Goal: Transaction & Acquisition: Purchase product/service

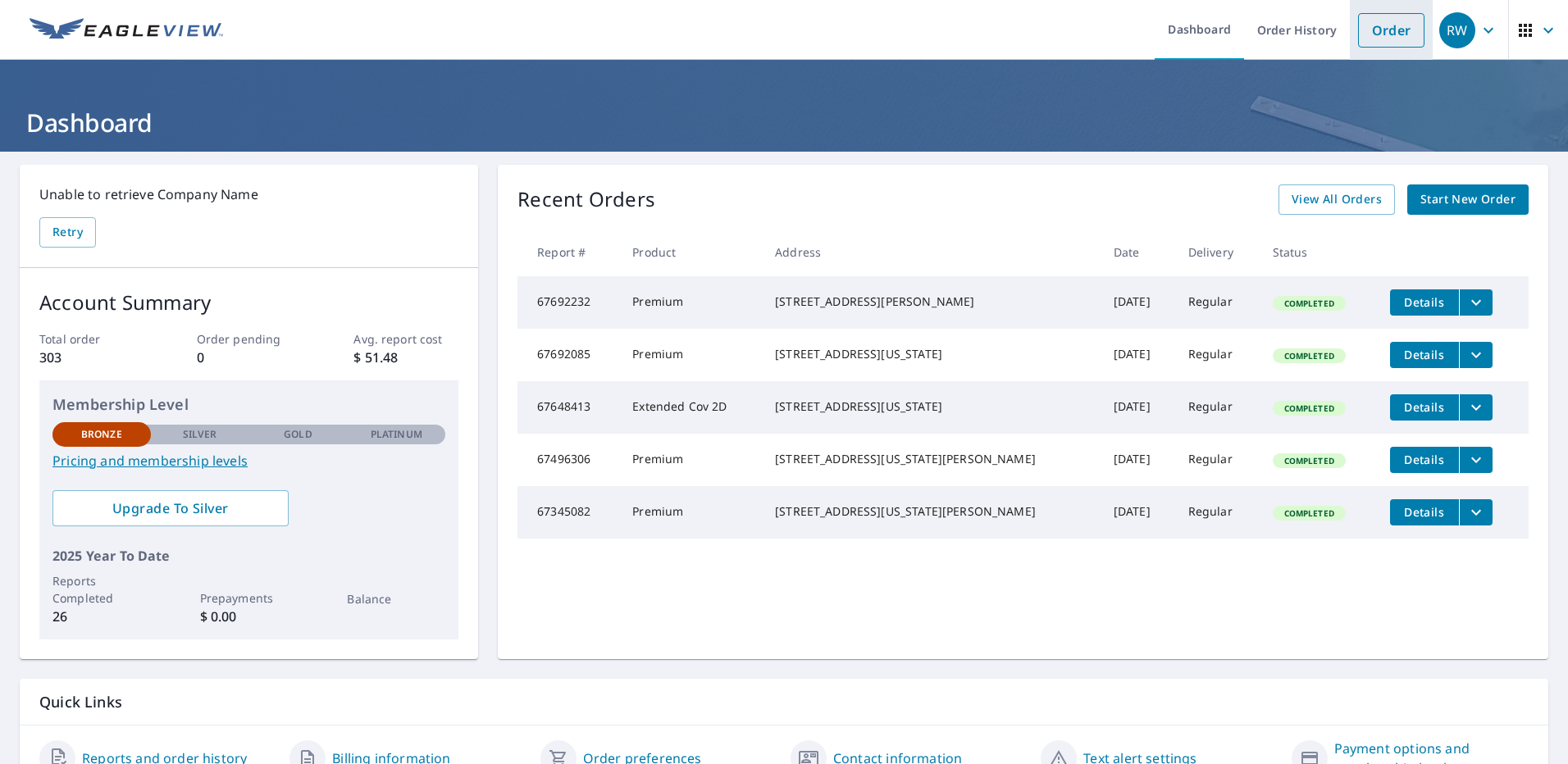
click at [1381, 34] on link "Order" at bounding box center [1392, 30] width 66 height 34
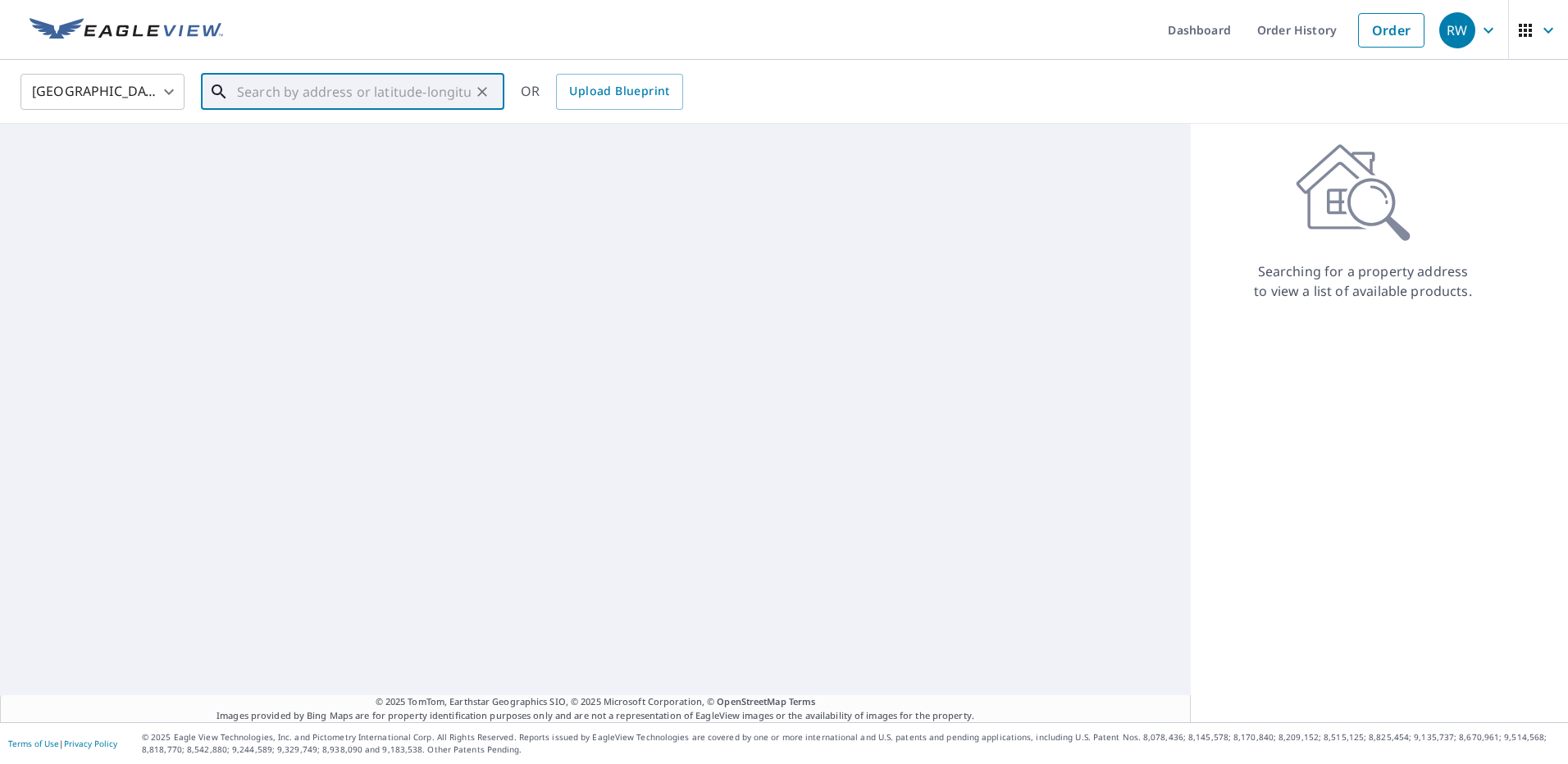
click at [320, 95] on input "text" at bounding box center [353, 91] width 233 height 46
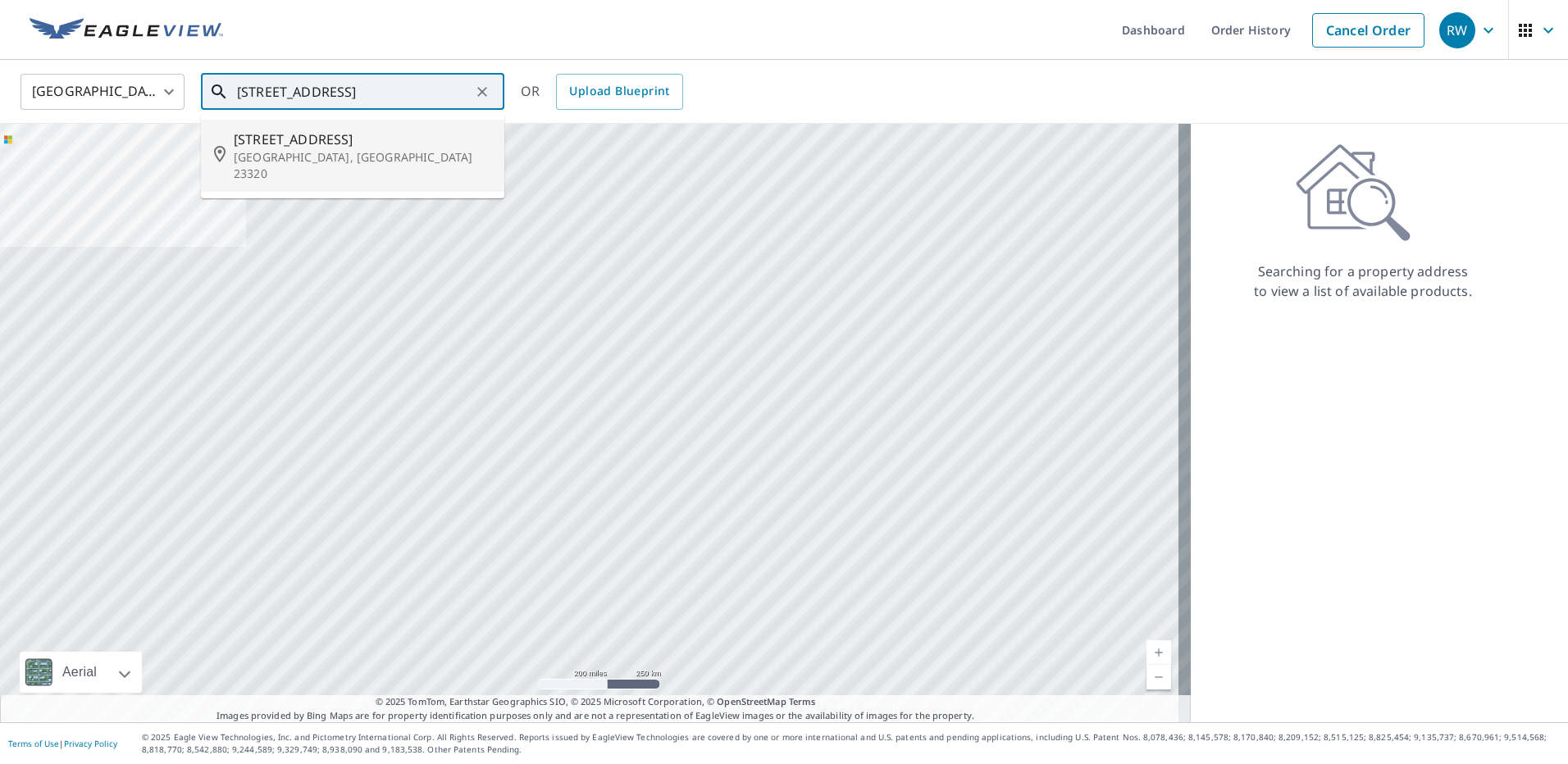
click at [330, 148] on span "[STREET_ADDRESS]" at bounding box center [362, 140] width 258 height 20
type input "[STREET_ADDRESS]"
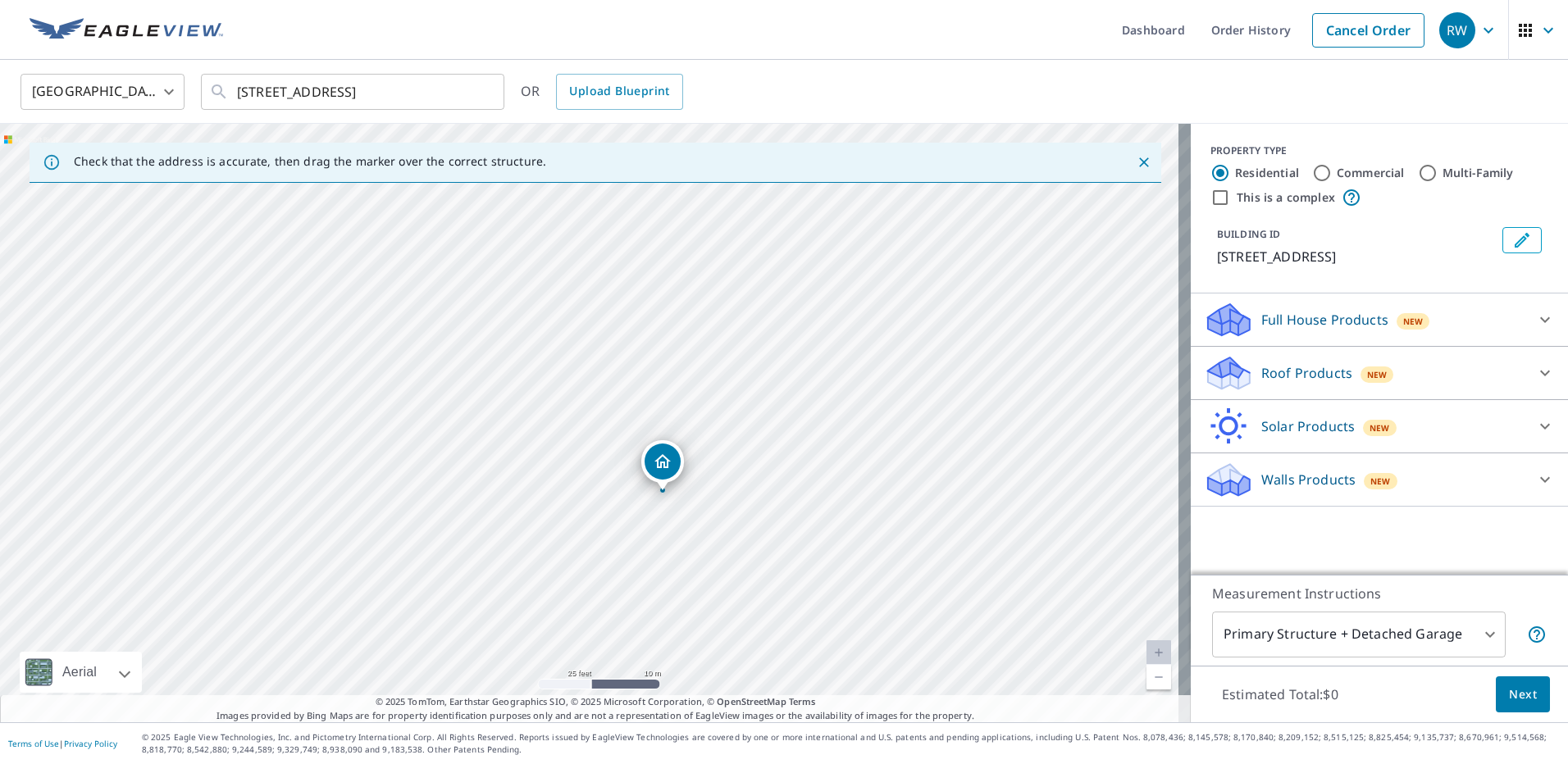
drag, startPoint x: 702, startPoint y: 476, endPoint x: 666, endPoint y: 449, distance: 45.0
click at [1222, 384] on icon at bounding box center [1226, 380] width 8 height 15
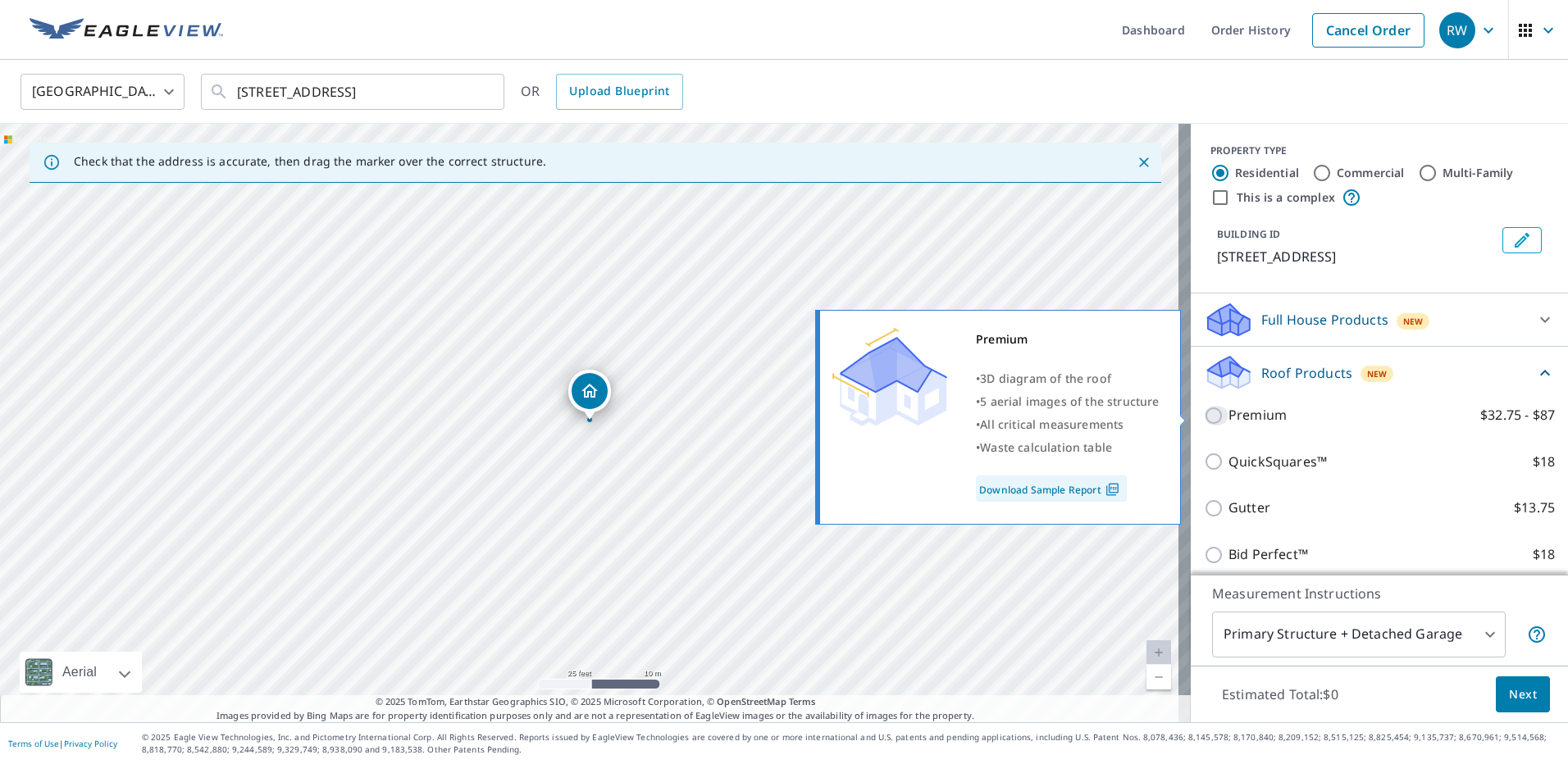
click at [1204, 414] on input "Premium $32.75 - $87" at bounding box center [1217, 416] width 25 height 20
checkbox input "true"
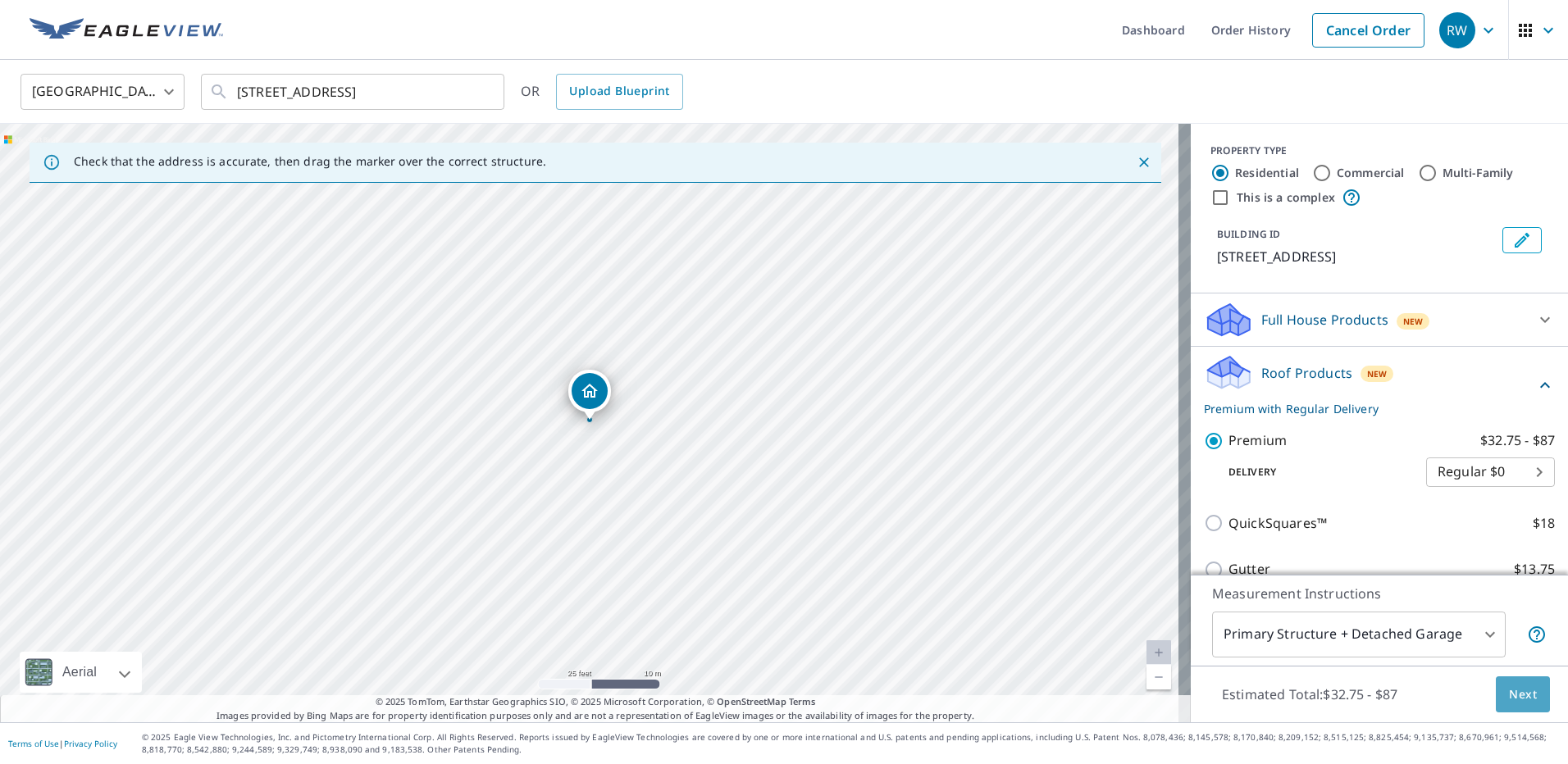
click at [1509, 694] on span "Next" at bounding box center [1523, 694] width 28 height 21
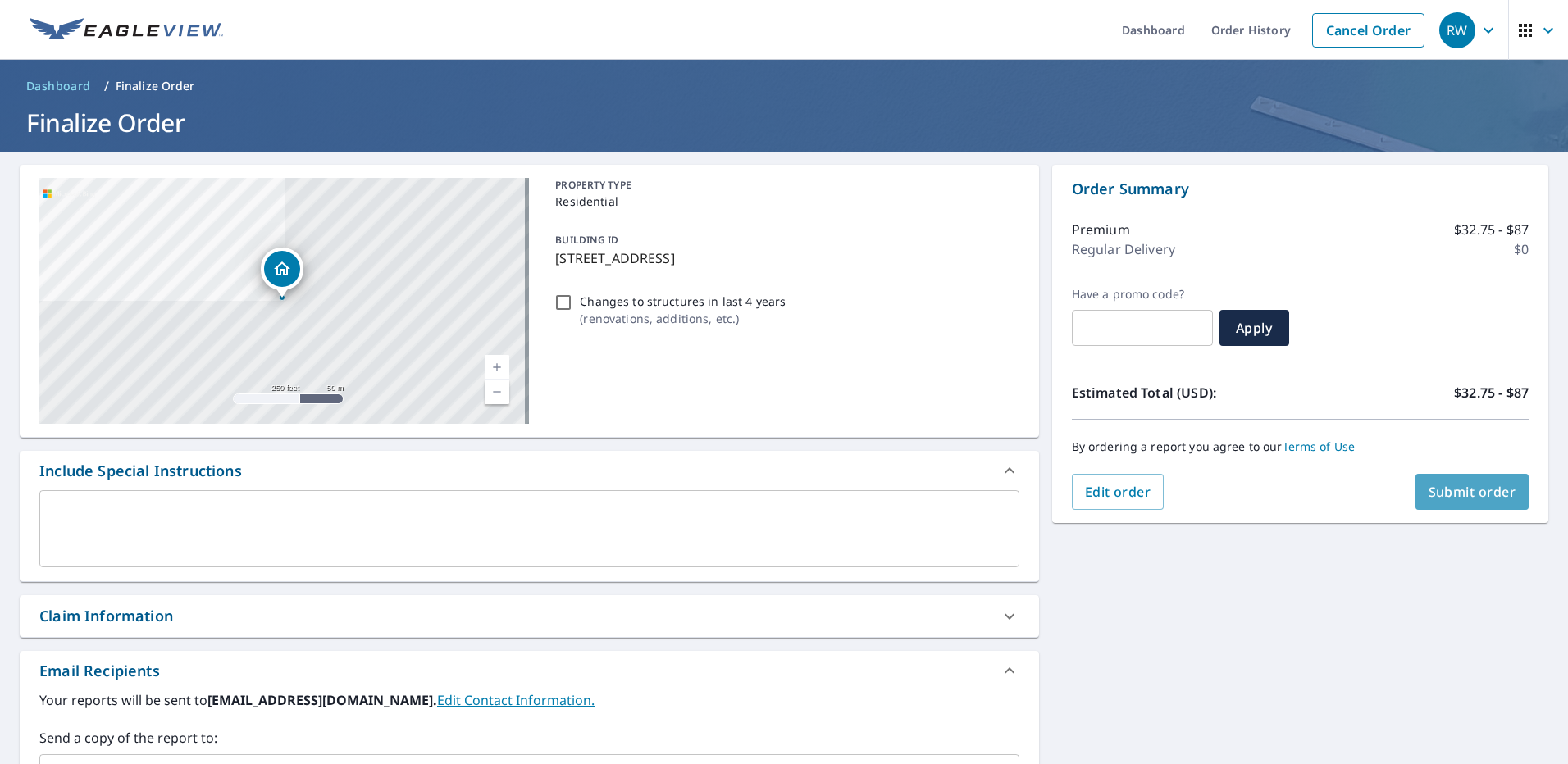
click at [1460, 496] on span "Submit order" at bounding box center [1473, 492] width 88 height 18
